Goal: Task Accomplishment & Management: Use online tool/utility

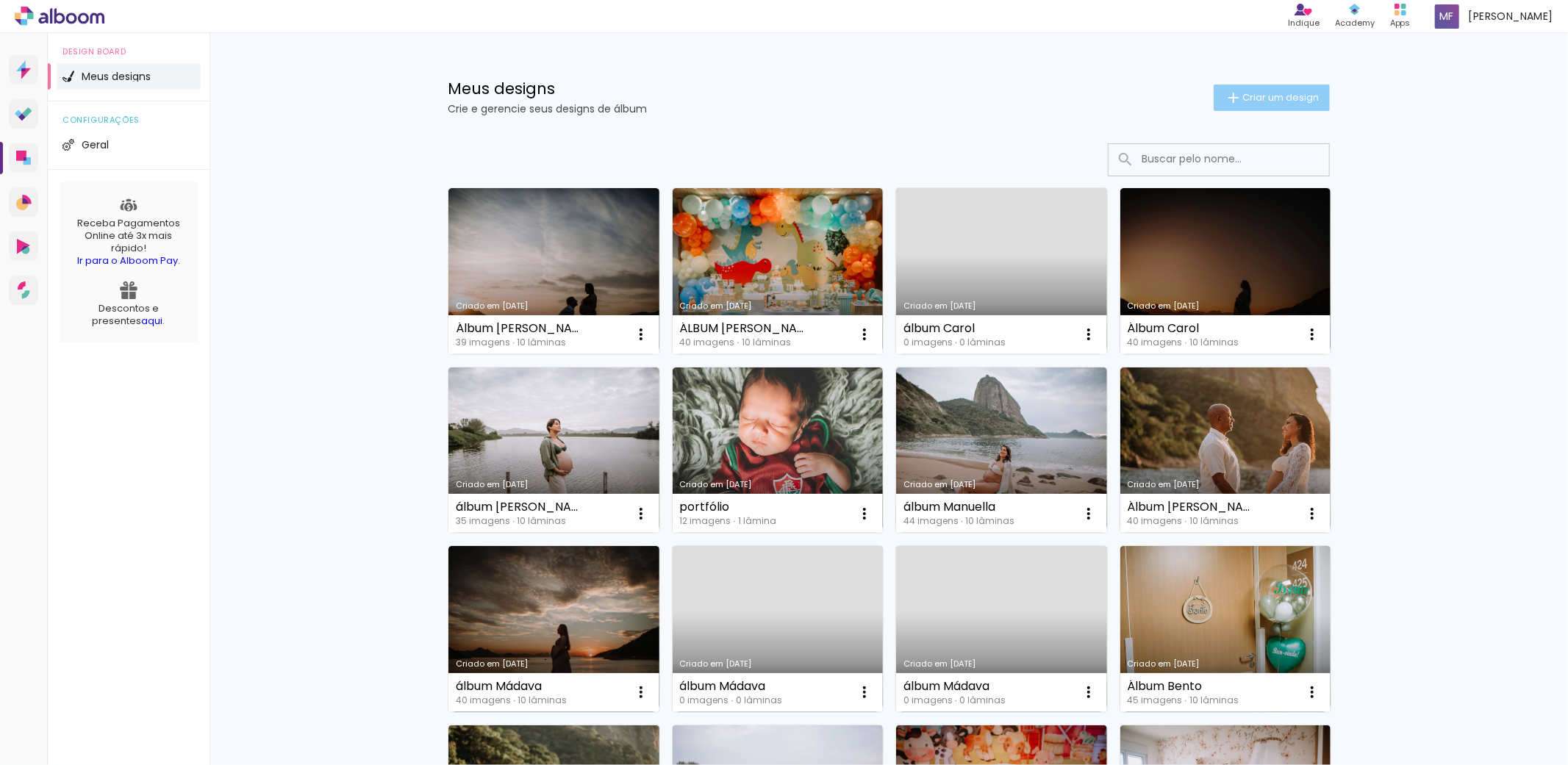
click at [1243, 93] on span "Criar um design" at bounding box center [1280, 98] width 76 height 10
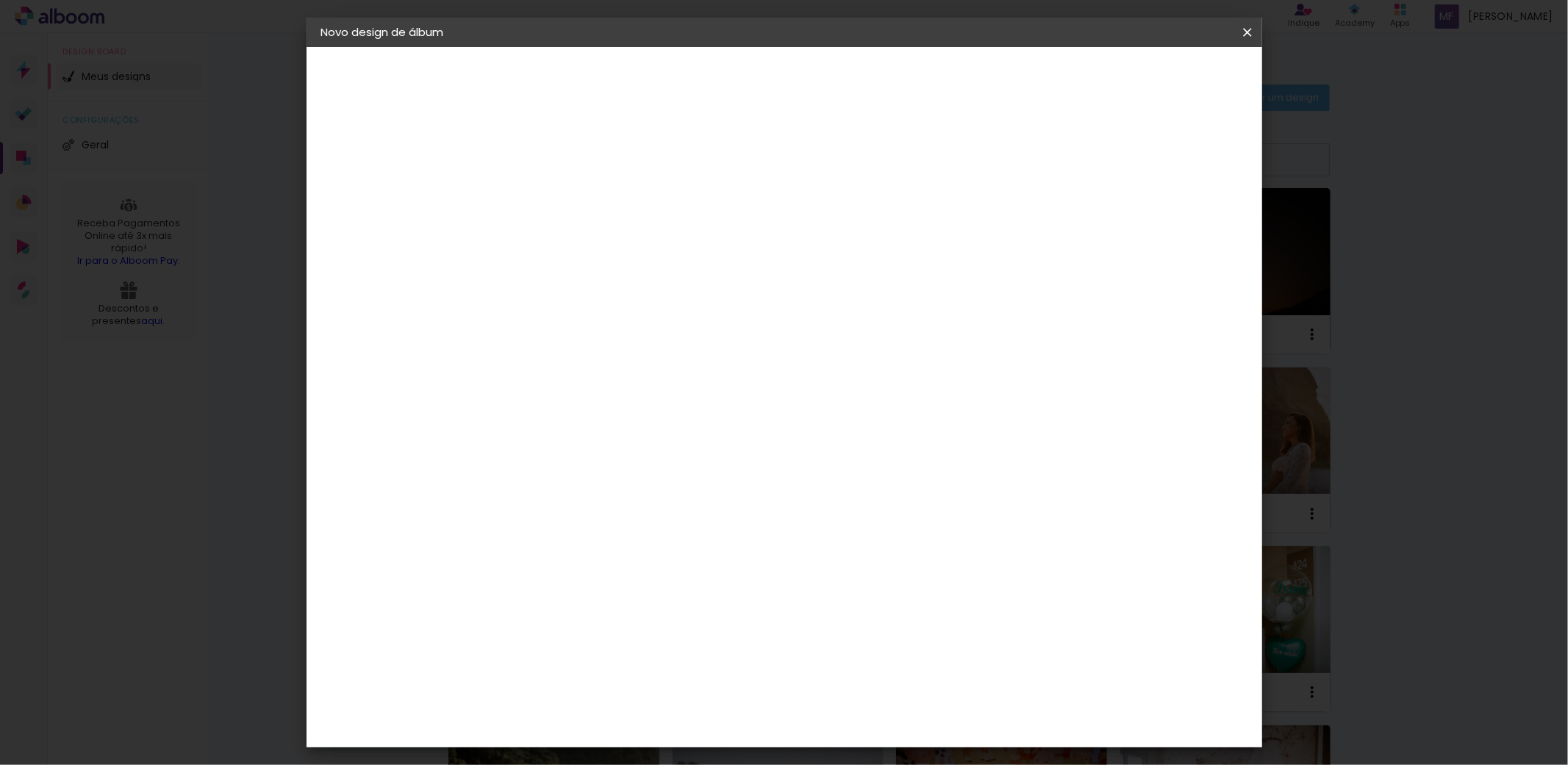
click at [561, 201] on input at bounding box center [561, 196] width 0 height 22
click at [561, 197] on input at bounding box center [561, 196] width 0 height 22
type input "á"
type input "Álbum Carol"
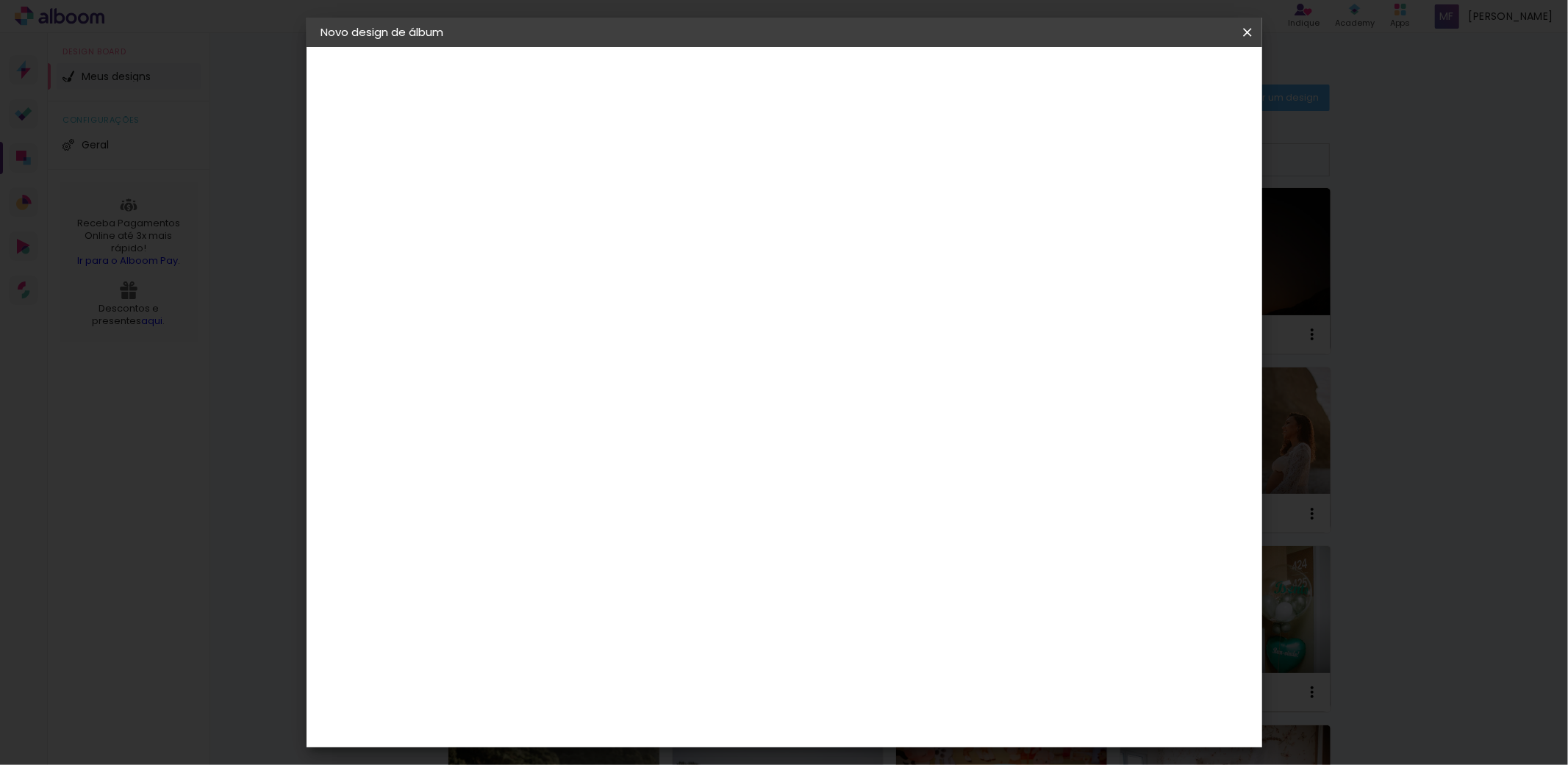
type paper-input "Álbum Carol"
click at [0, 0] on slot "Avançar" at bounding box center [0, 0] width 0 height 0
click at [607, 278] on input at bounding box center [599, 279] width 148 height 18
type input "lumi"
type paper-input "lumi"
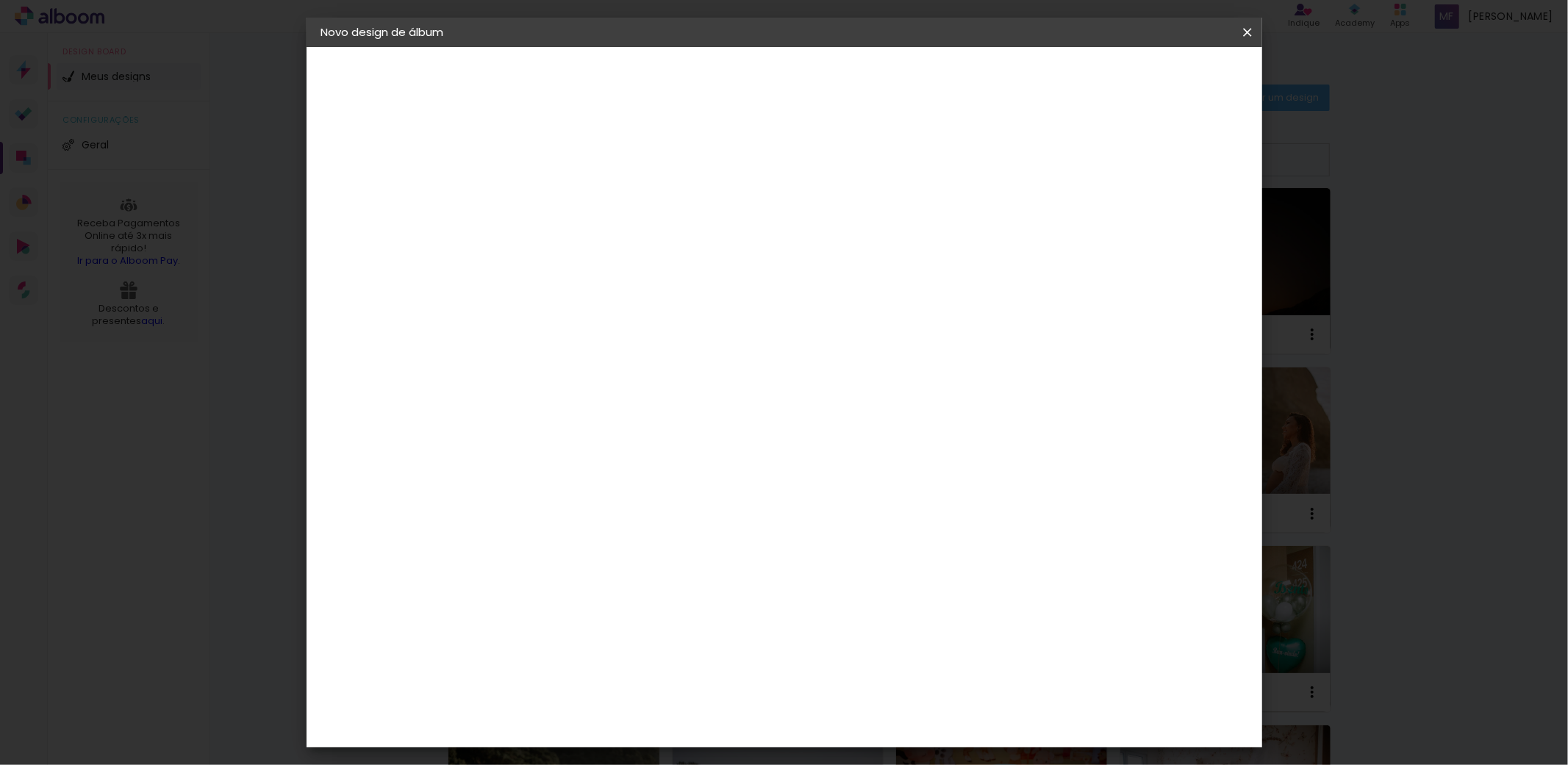
click at [600, 332] on div "Lumière Imagem" at bounding box center [575, 335] width 49 height 23
click at [649, 336] on paper-item "Lumière Imagem" at bounding box center [585, 335] width 129 height 38
click at [0, 0] on slot "Avançar" at bounding box center [0, 0] width 0 height 0
click at [619, 245] on input "text" at bounding box center [590, 255] width 57 height 22
click at [811, 297] on paper-item "Nuit" at bounding box center [879, 302] width 294 height 29
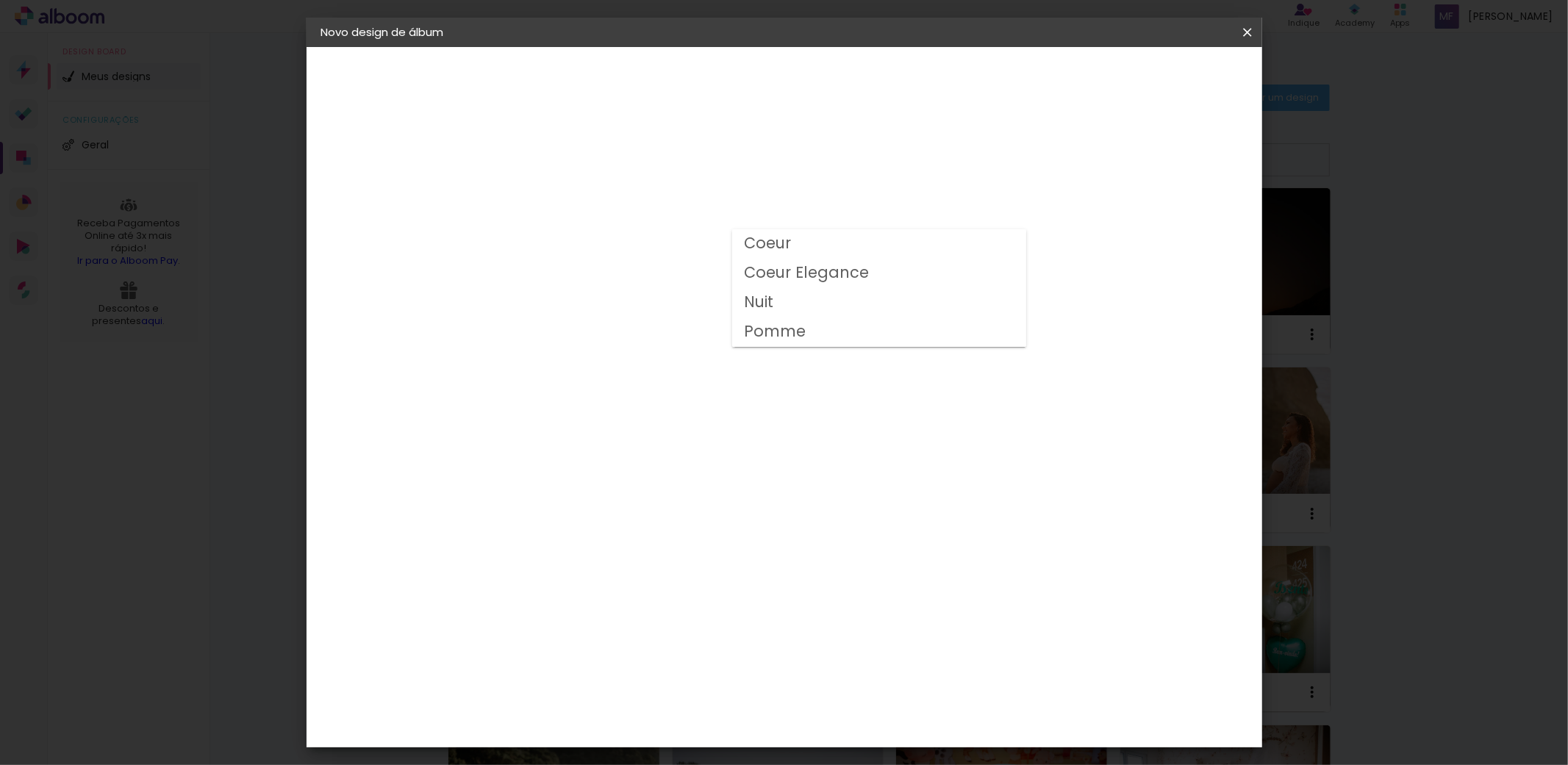
type input "Nuit"
click at [661, 702] on span "25 × 25" at bounding box center [626, 717] width 68 height 30
click at [0, 0] on slot "Avançar" at bounding box center [0, 0] width 0 height 0
click at [1153, 75] on span "Iniciar design" at bounding box center [1119, 78] width 67 height 10
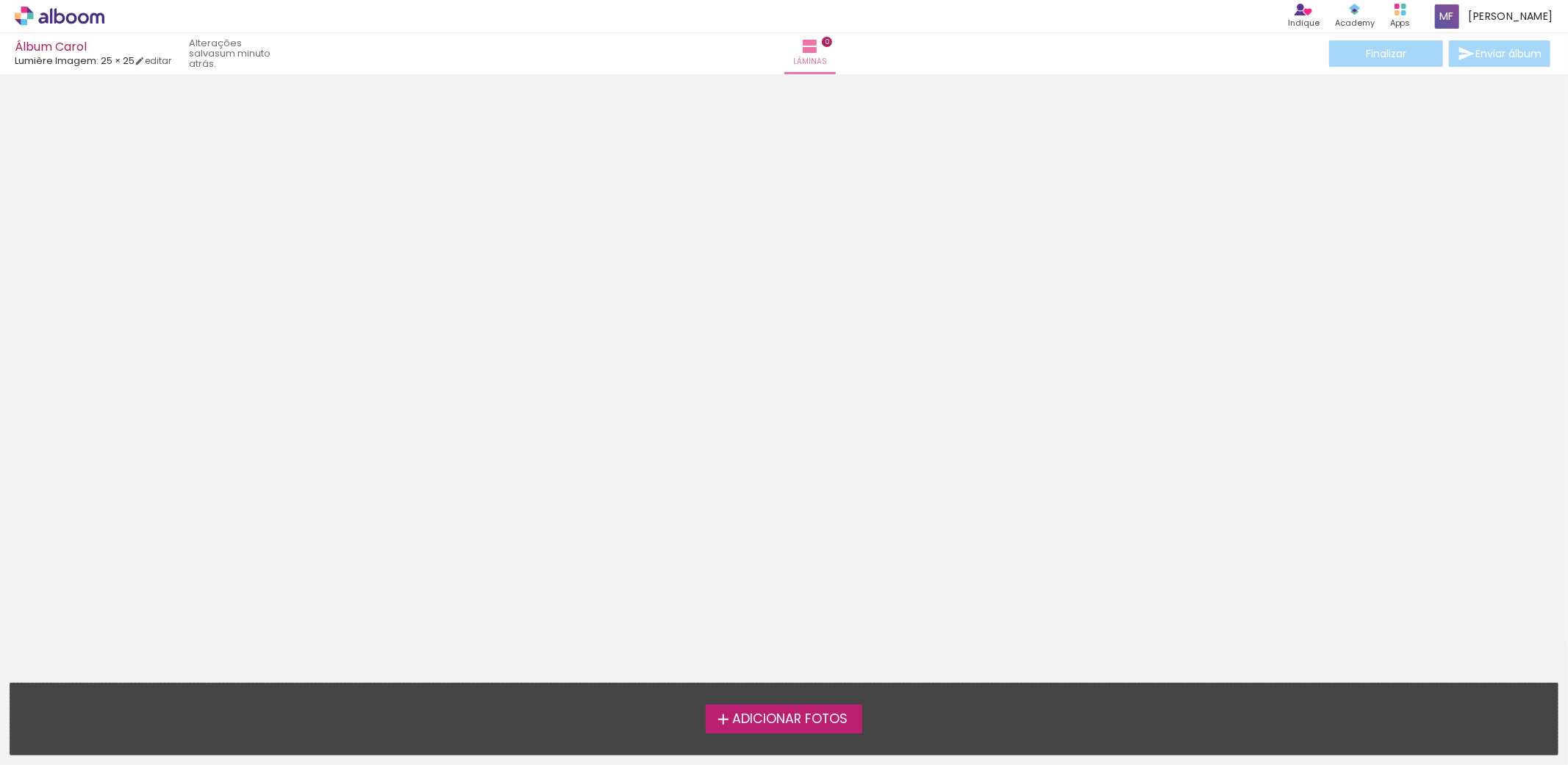
click at [812, 716] on span "Adicionar Fotos" at bounding box center [789, 719] width 115 height 13
click at [0, 0] on input "file" at bounding box center [0, 0] width 0 height 0
